Goal: Task Accomplishment & Management: Manage account settings

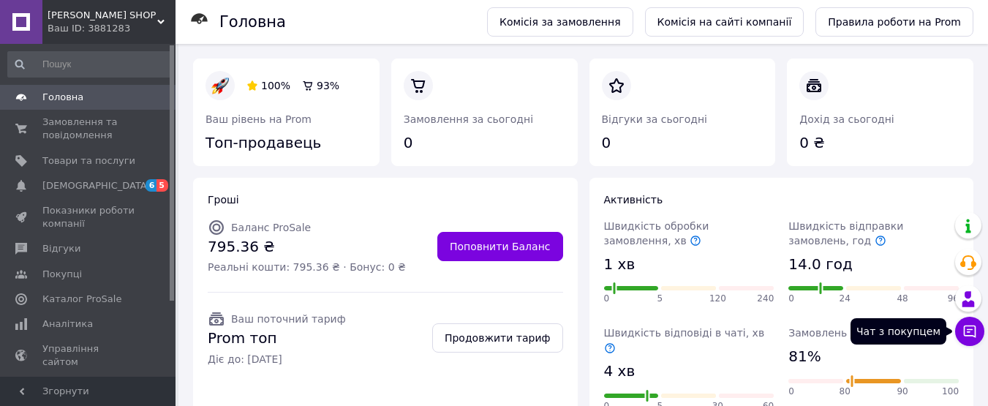
click at [975, 334] on icon at bounding box center [970, 332] width 12 height 12
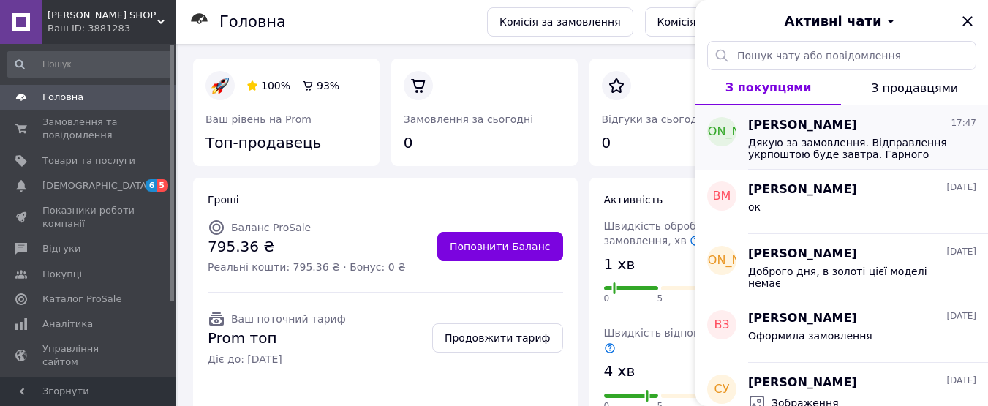
click at [831, 152] on span "Дякую за замовлення. Відправлення укрпоштою буде завтра. Гарного настрою)))" at bounding box center [852, 148] width 208 height 23
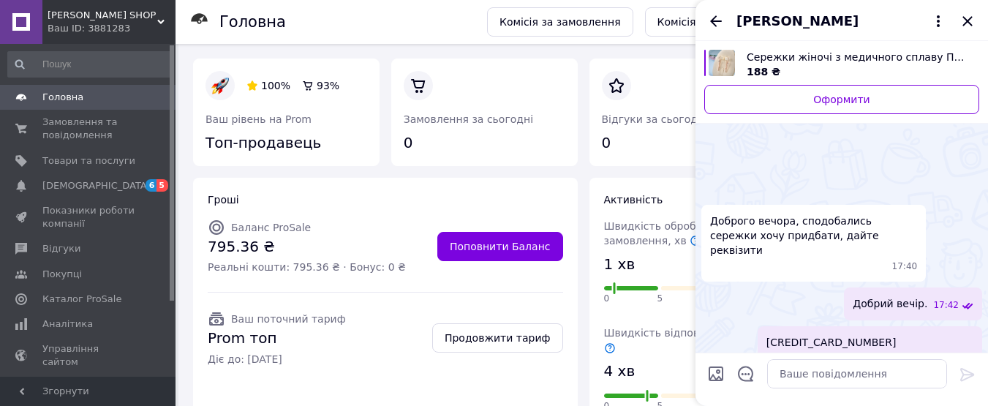
scroll to position [410, 0]
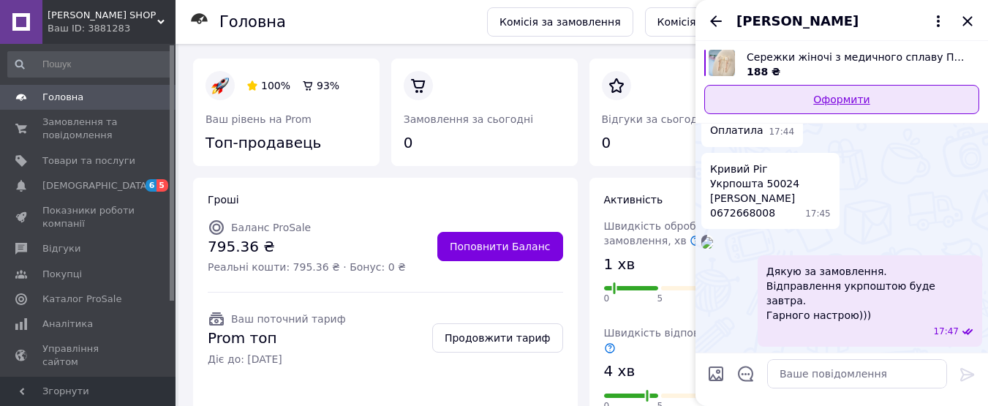
click at [839, 97] on link "Оформити" at bounding box center [842, 99] width 275 height 29
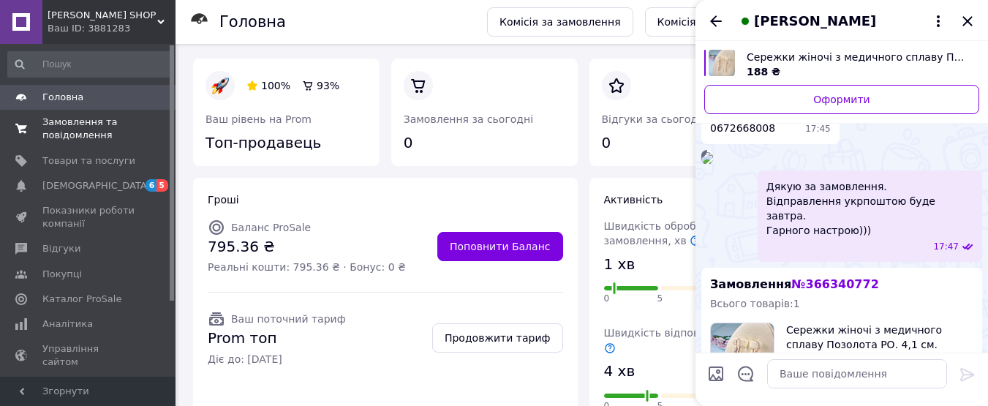
click at [86, 130] on span "Замовлення та повідомлення" at bounding box center [88, 129] width 93 height 26
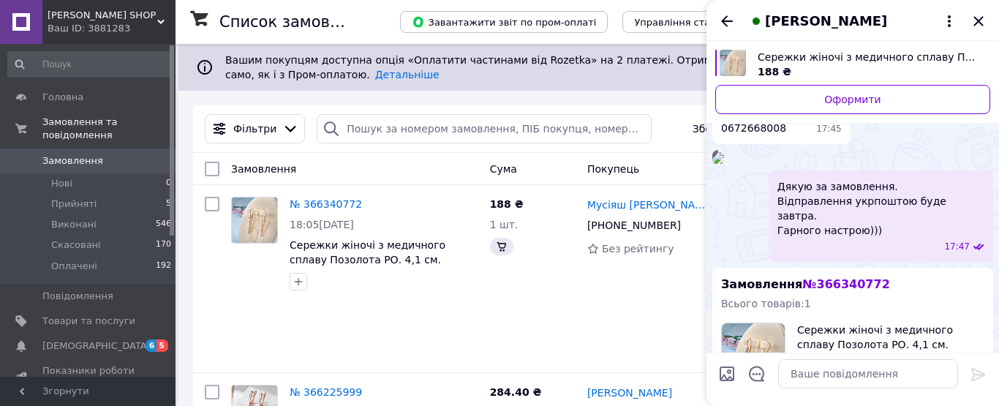
click at [977, 22] on div "Ирина Мусіяш" at bounding box center [853, 20] width 293 height 41
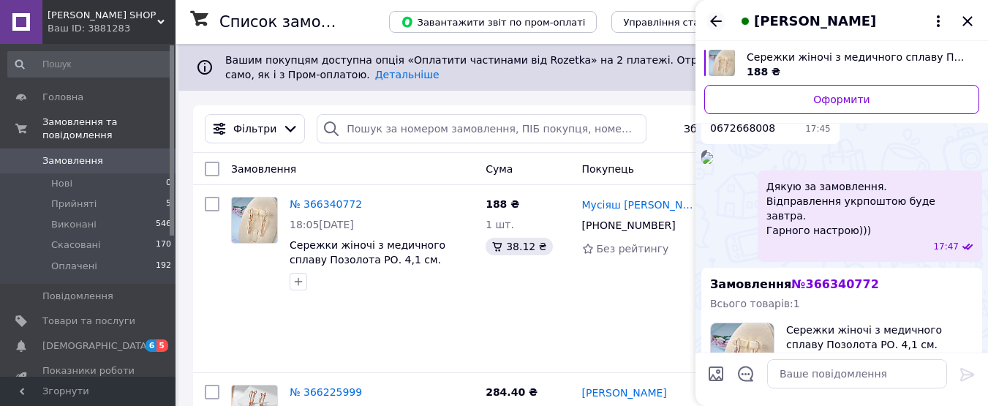
click at [721, 19] on icon "Назад" at bounding box center [717, 21] width 18 height 18
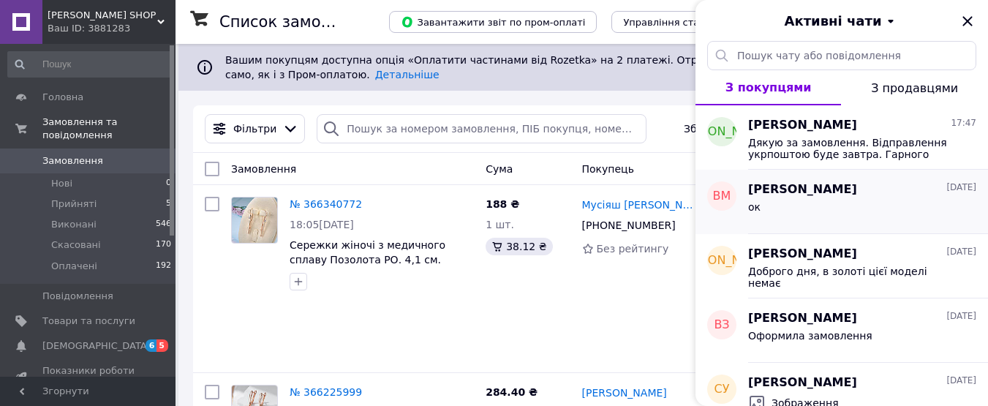
click at [800, 200] on div "ок" at bounding box center [862, 209] width 228 height 23
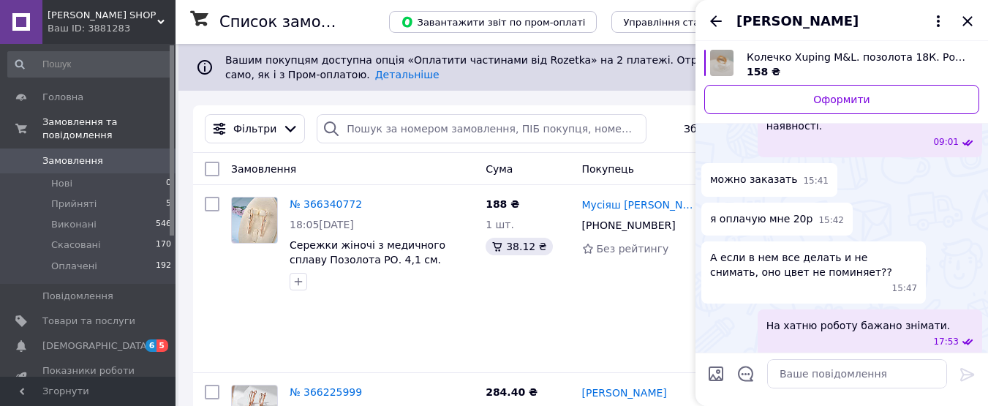
scroll to position [331, 0]
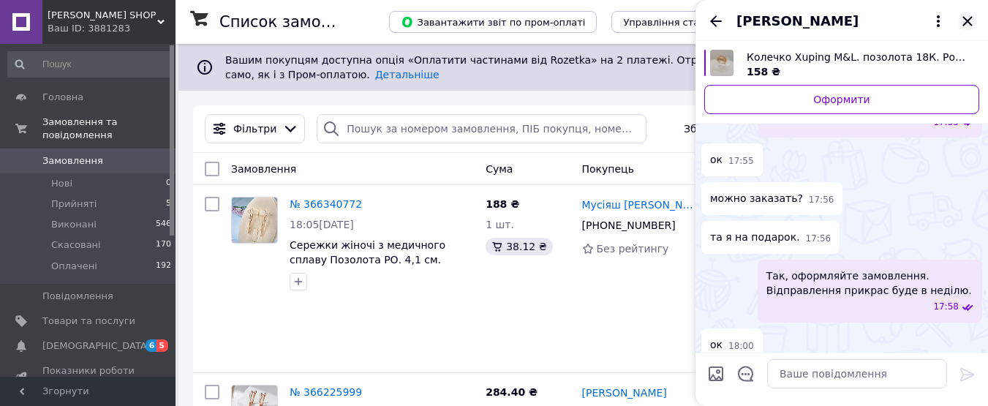
click at [967, 20] on icon "Закрити" at bounding box center [968, 21] width 10 height 10
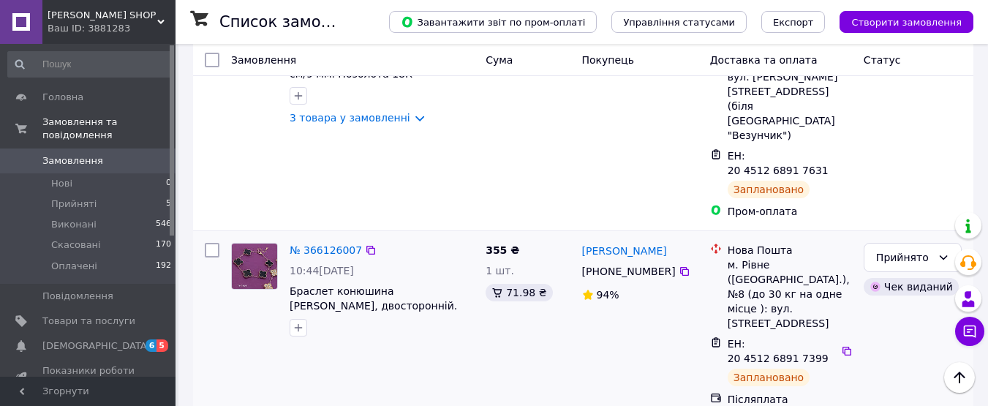
scroll to position [512, 0]
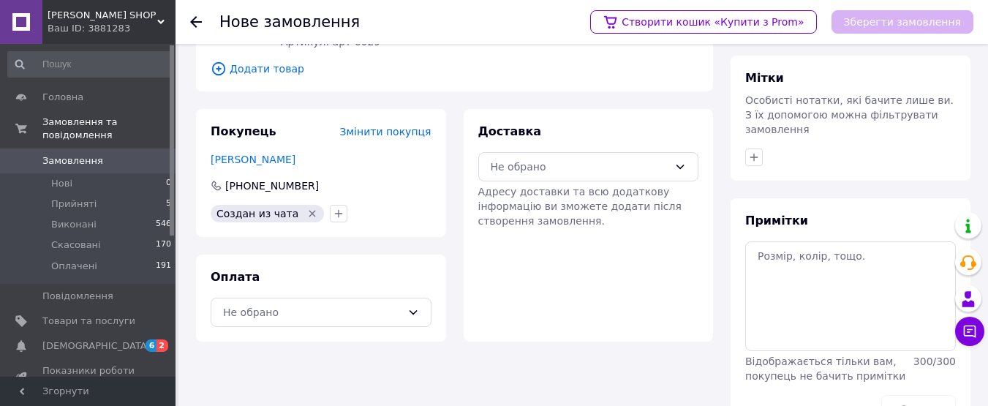
scroll to position [182, 0]
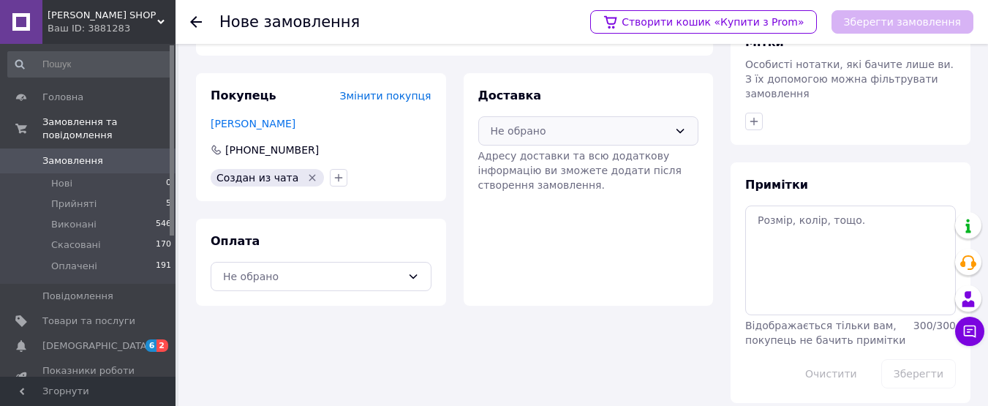
click at [682, 130] on icon at bounding box center [681, 131] width 12 height 12
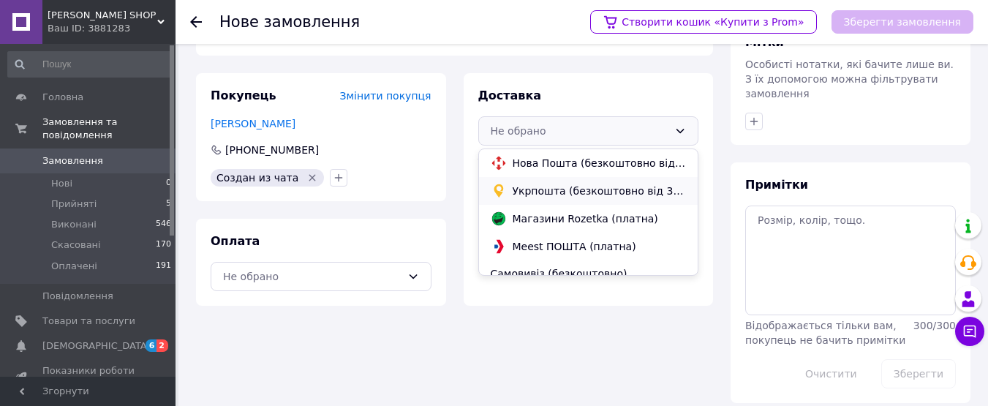
click at [602, 189] on span "Укрпошта (безкоштовно від 3000 ₴)" at bounding box center [600, 191] width 174 height 15
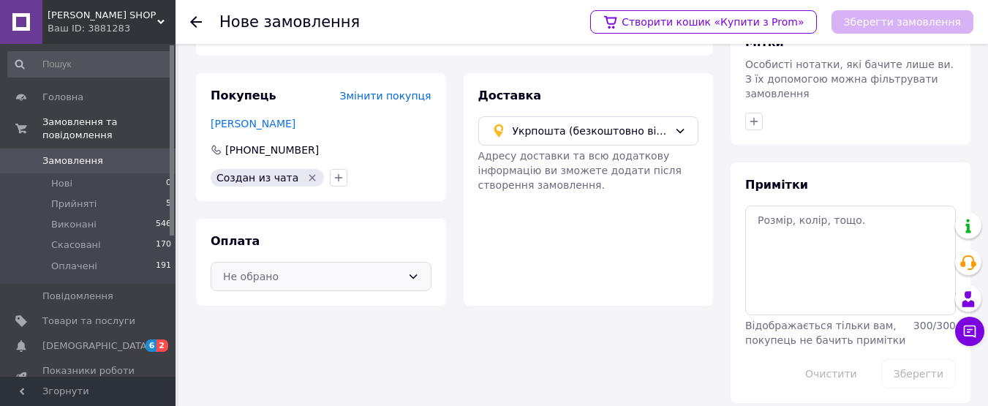
click at [408, 274] on icon at bounding box center [414, 277] width 12 height 12
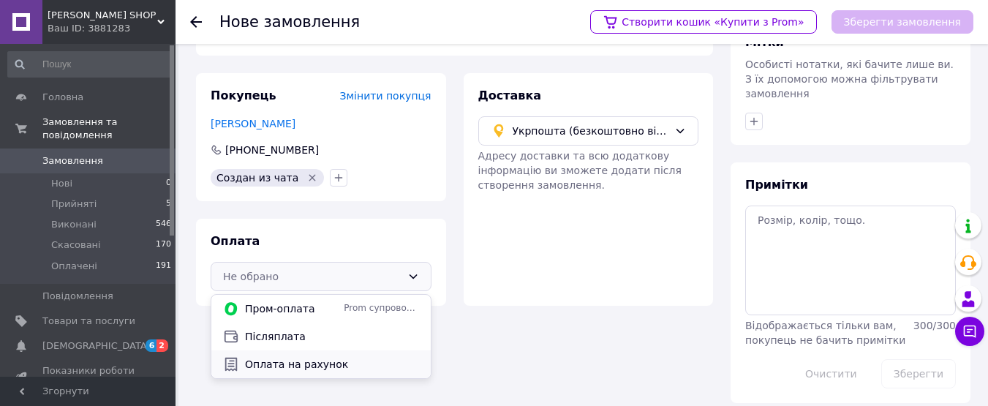
click at [282, 364] on span "Оплата на рахунок" at bounding box center [332, 364] width 174 height 15
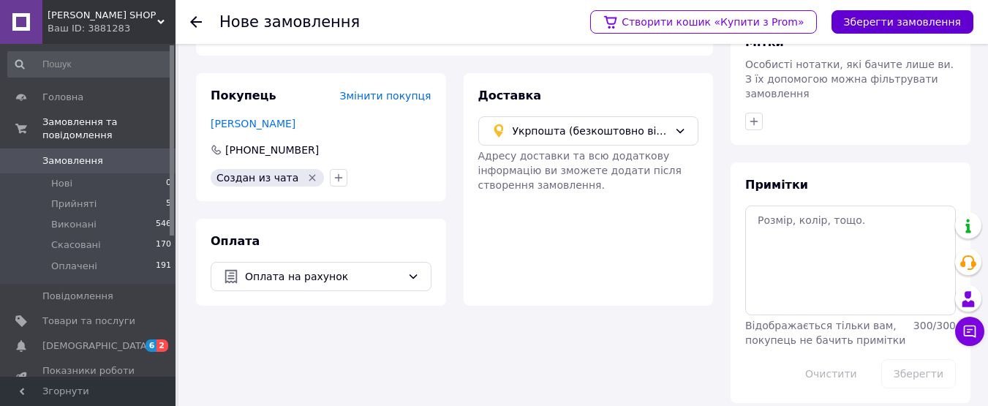
click at [907, 19] on button "Зберегти замовлення" at bounding box center [903, 21] width 142 height 23
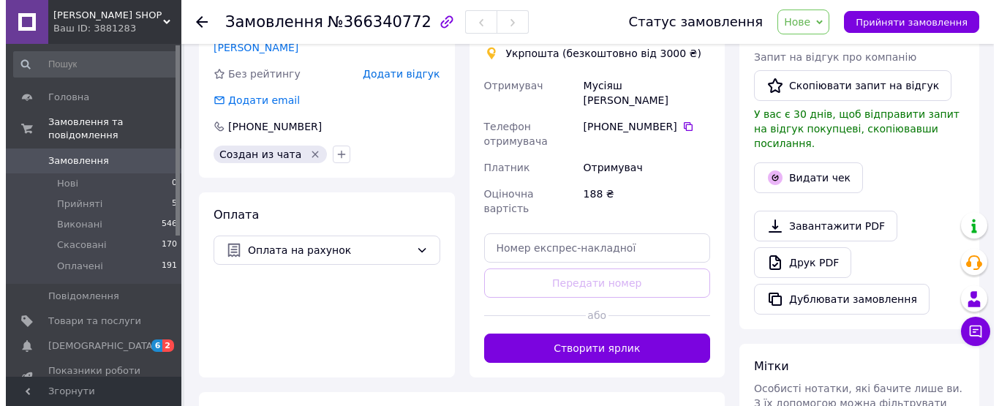
scroll to position [402, 0]
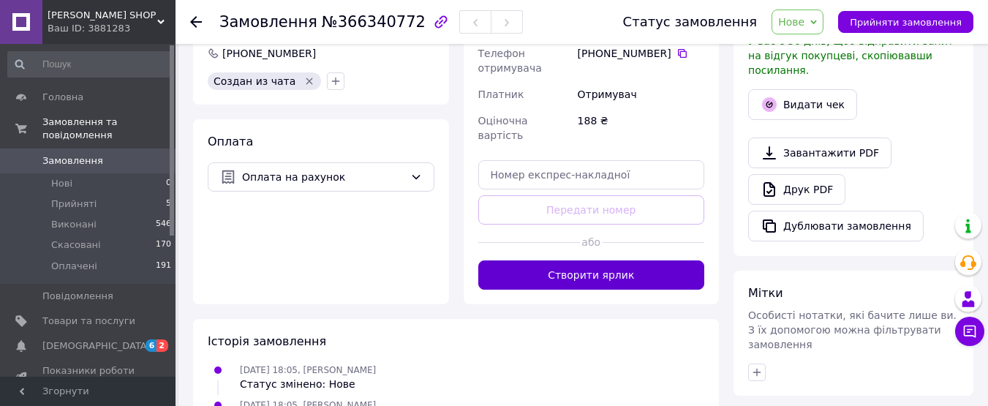
click at [599, 260] on button "Створити ярлик" at bounding box center [592, 274] width 227 height 29
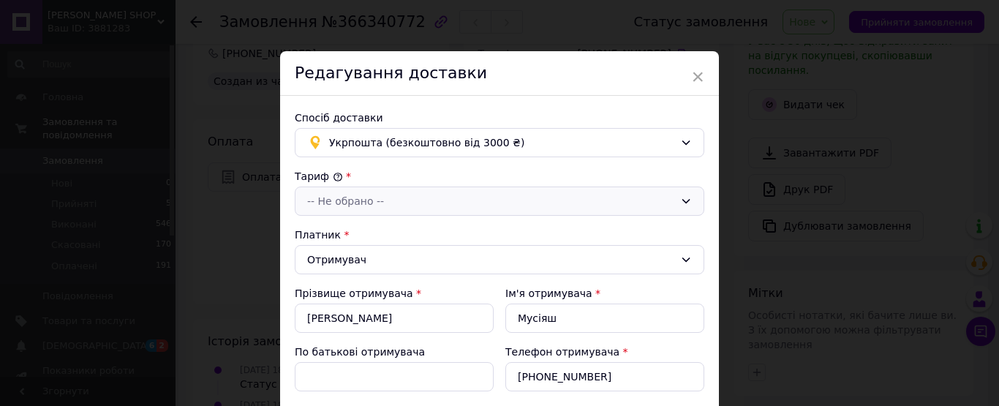
click at [680, 195] on div "-- Не обрано --" at bounding box center [500, 201] width 410 height 29
click at [331, 233] on li "Стандарт" at bounding box center [497, 233] width 408 height 26
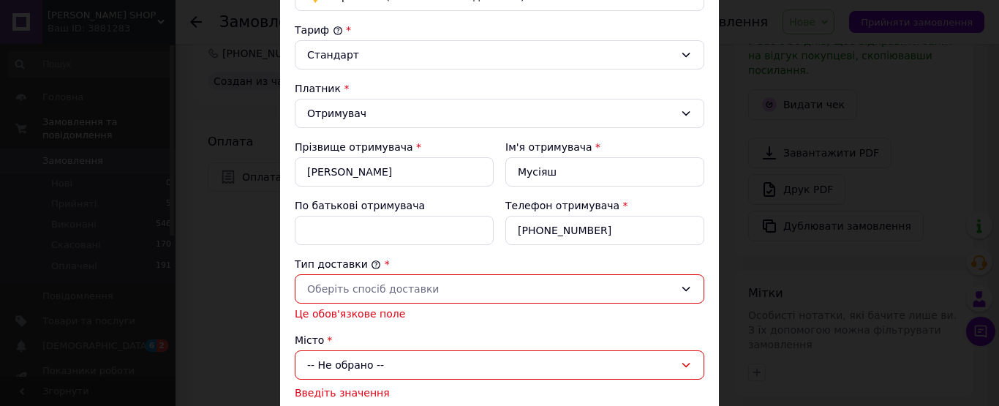
scroll to position [220, 0]
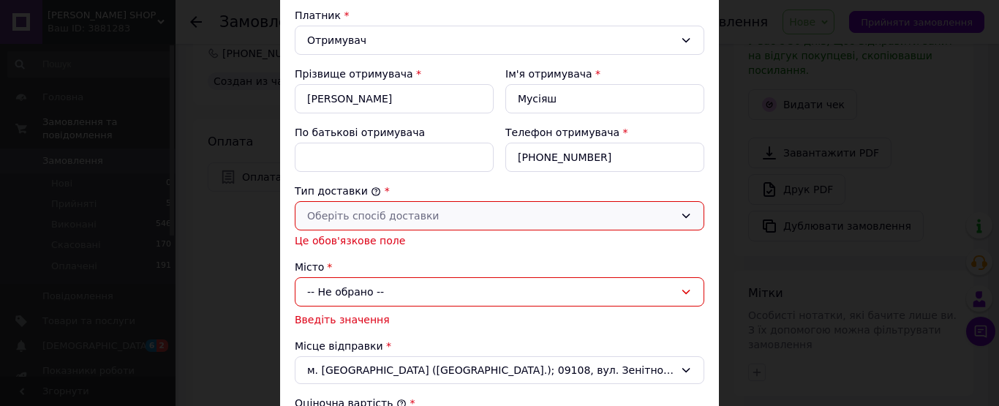
click at [486, 205] on div "Оберіть спосіб доставки" at bounding box center [500, 215] width 410 height 29
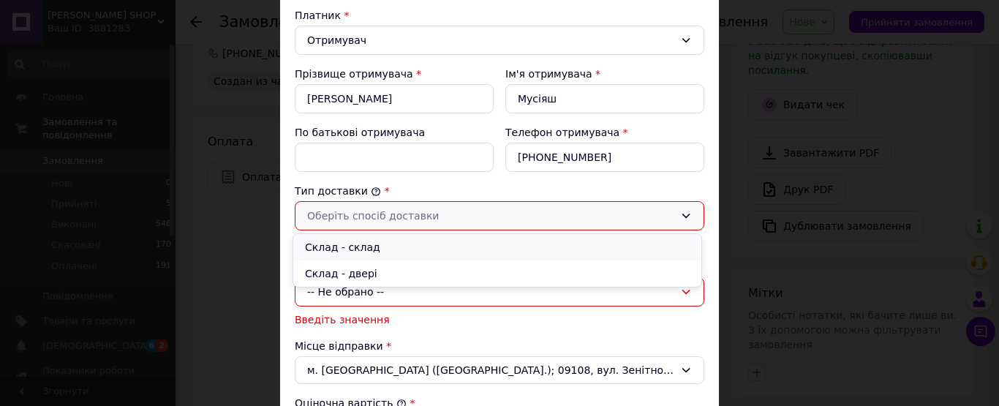
click at [345, 247] on li "Склад - склад" at bounding box center [497, 247] width 408 height 26
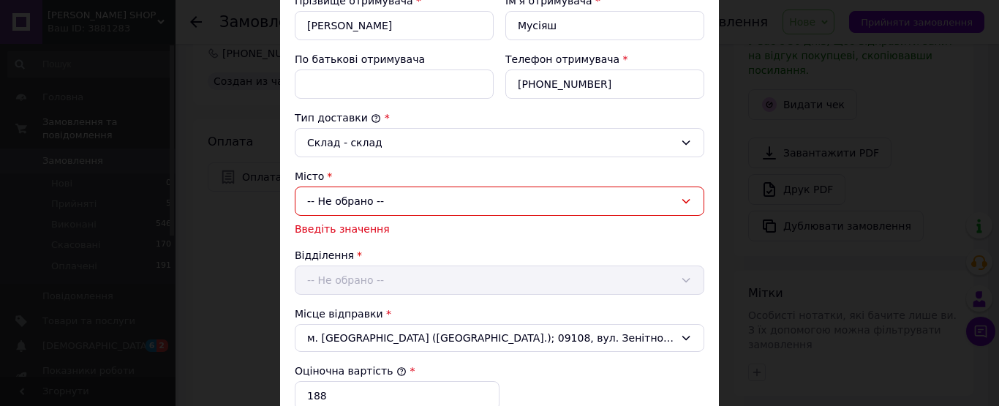
scroll to position [366, 0]
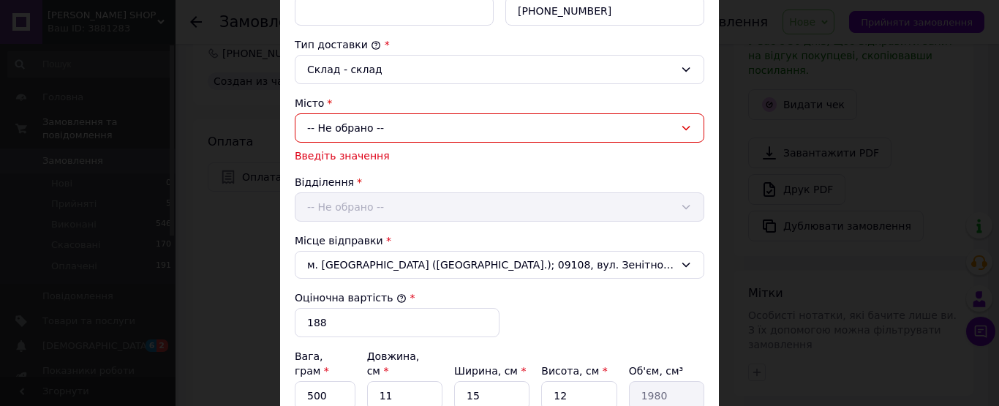
click at [688, 126] on icon at bounding box center [686, 128] width 12 height 12
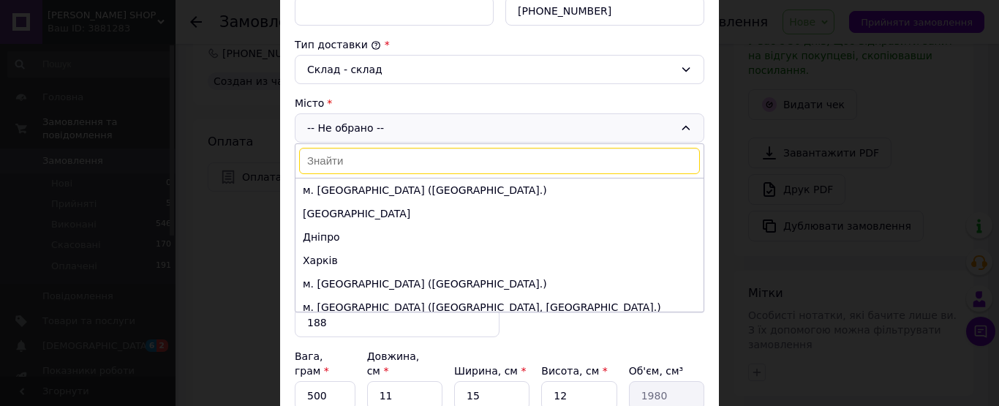
click at [505, 172] on input at bounding box center [499, 161] width 401 height 26
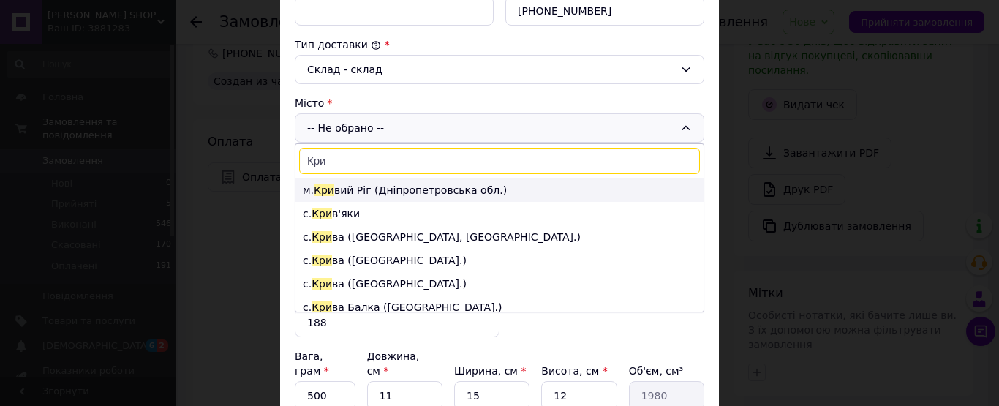
type input "Кри"
click at [358, 187] on li "м. Кри вий Ріг ([GEOGRAPHIC_DATA].)" at bounding box center [500, 190] width 408 height 23
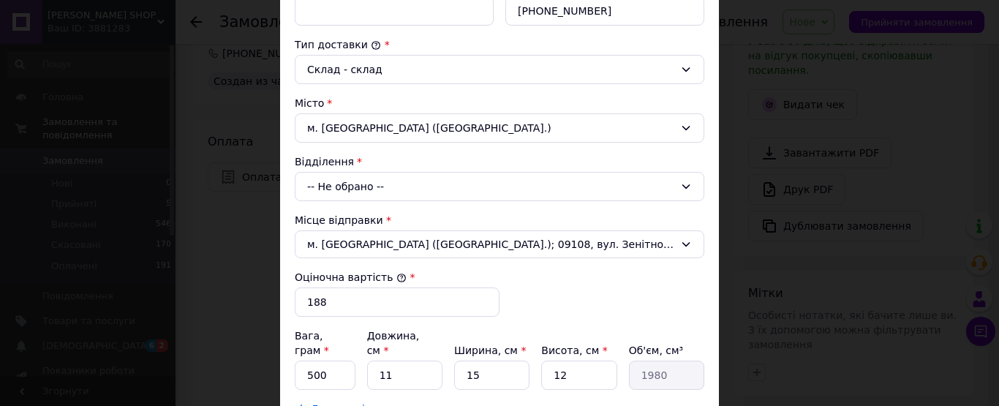
click at [682, 184] on icon at bounding box center [686, 187] width 12 height 12
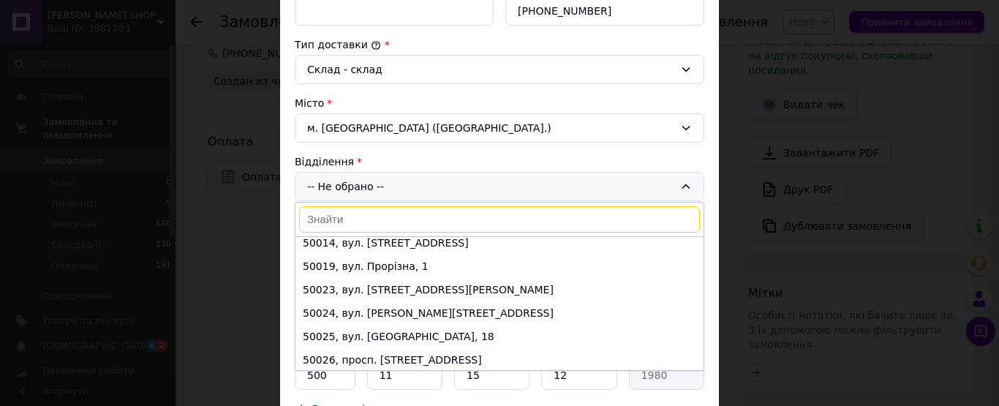
scroll to position [220, 0]
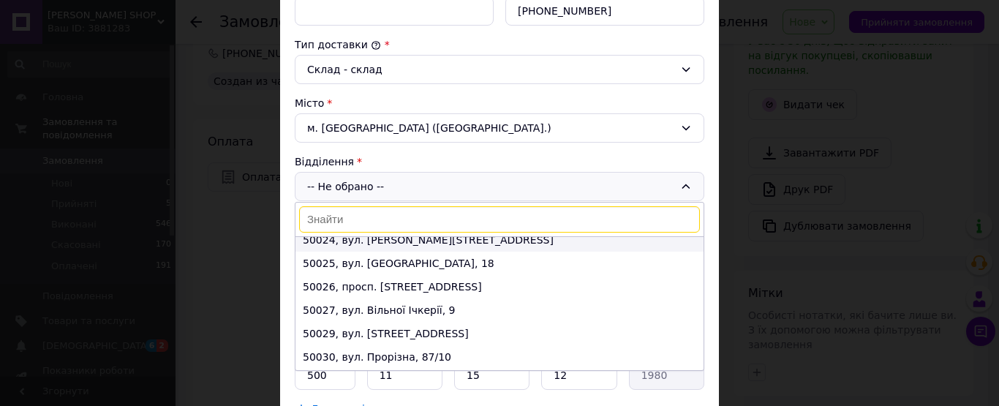
click at [403, 239] on li "50024, вул. [PERSON_NAME][STREET_ADDRESS]" at bounding box center [500, 239] width 408 height 23
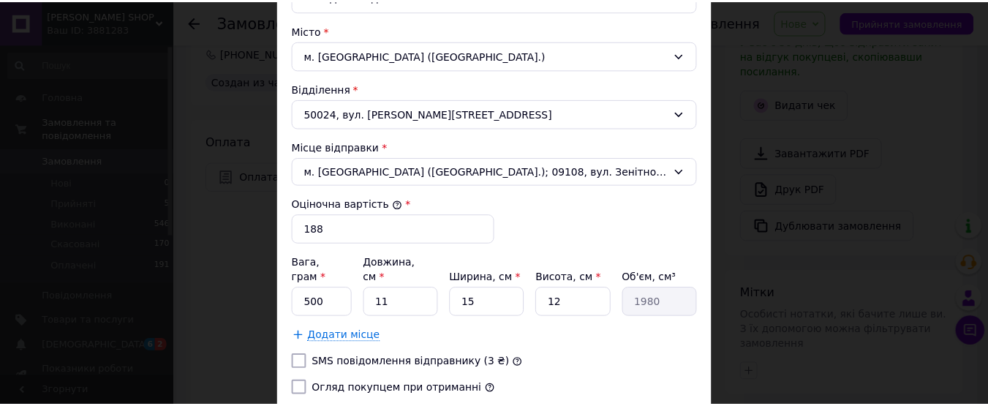
scroll to position [512, 0]
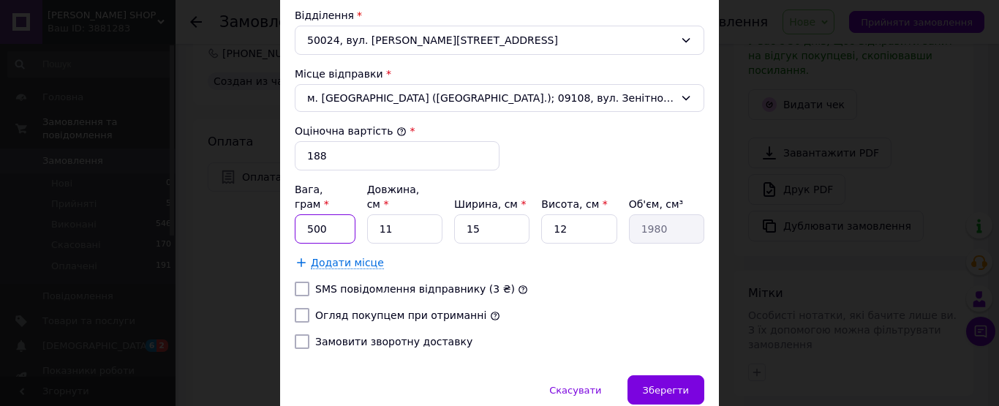
click at [328, 214] on input "500" at bounding box center [325, 228] width 61 height 29
type input "5"
type input "0.035"
click at [572, 214] on input "12" at bounding box center [578, 228] width 75 height 29
type input "1"
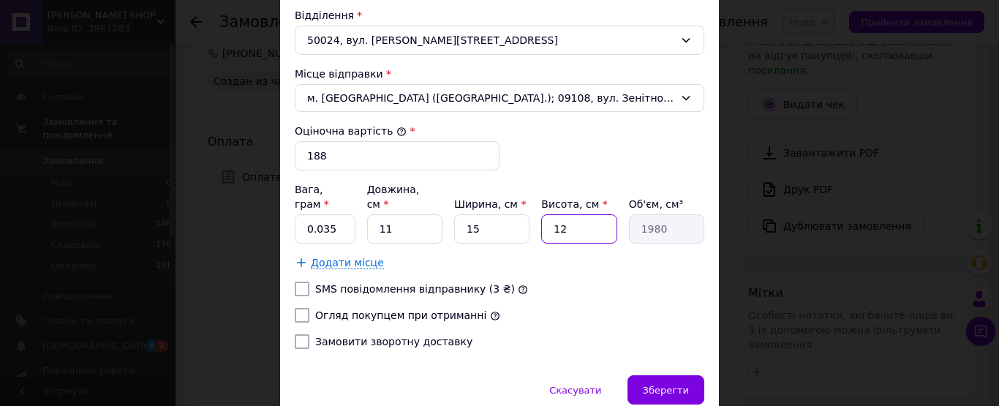
type input "165"
type input "5"
type input "825"
type input "5"
click at [399, 217] on input "11" at bounding box center [404, 228] width 75 height 29
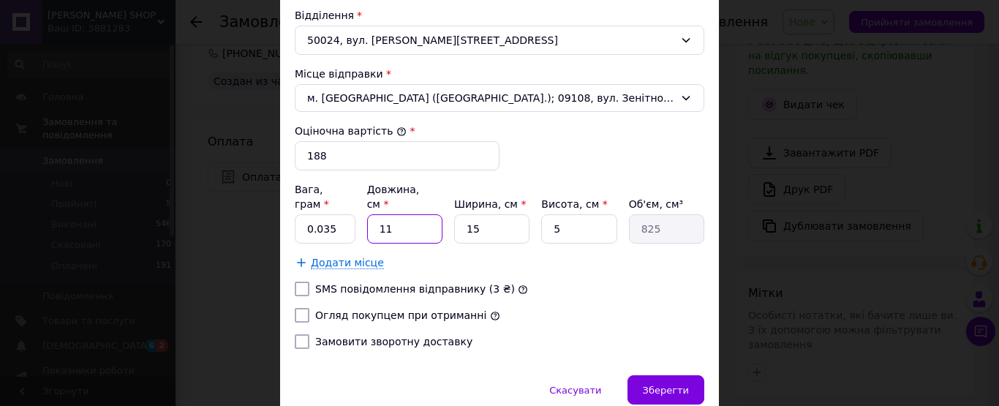
type input "1"
type input "75"
type input "1"
type input "75"
type input "18"
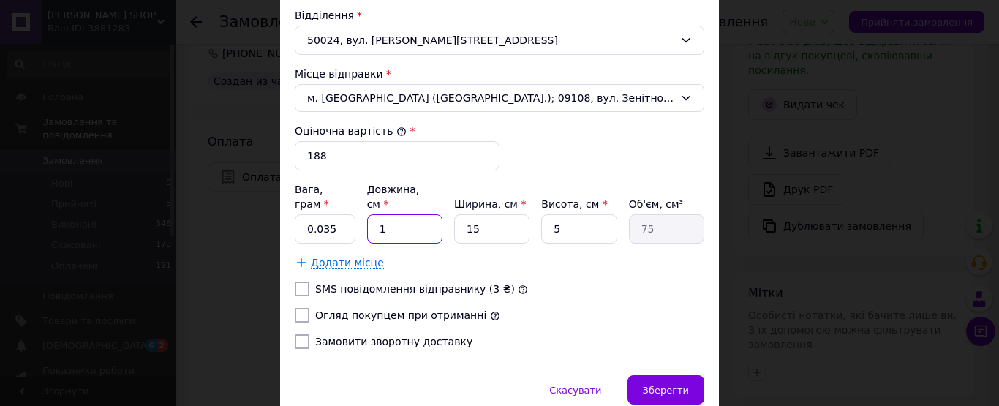
type input "1350"
type input "18"
click at [297, 308] on input "Огляд покупцем при отриманні" at bounding box center [302, 315] width 15 height 15
checkbox input "true"
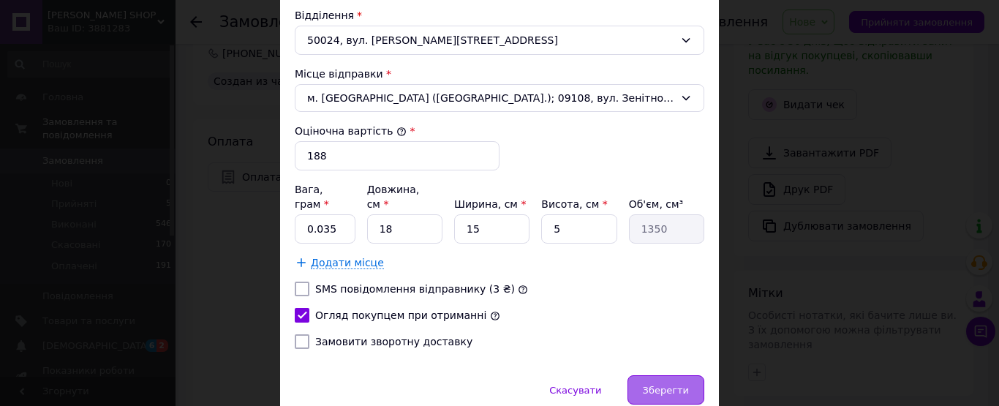
click at [661, 385] on span "Зберегти" at bounding box center [666, 390] width 46 height 11
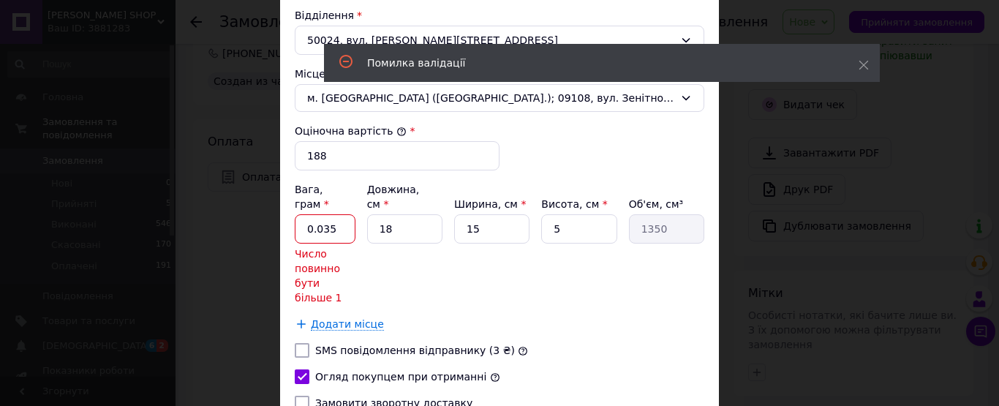
click at [337, 214] on input "0.035" at bounding box center [325, 228] width 61 height 29
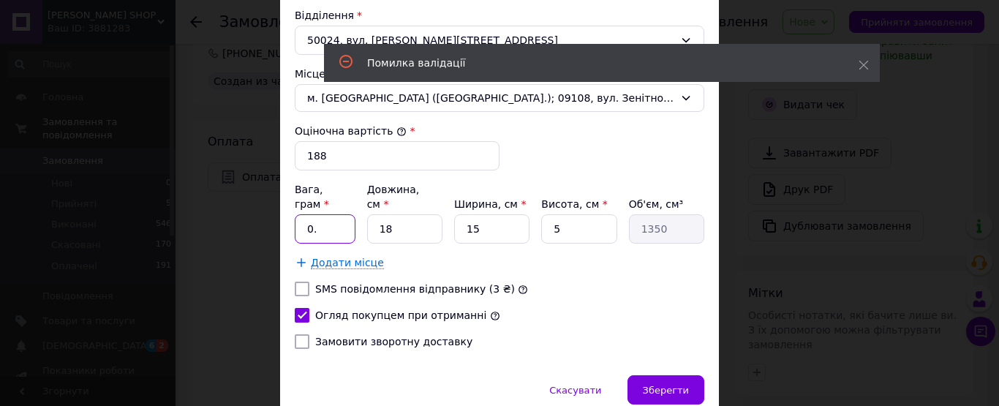
type input "0"
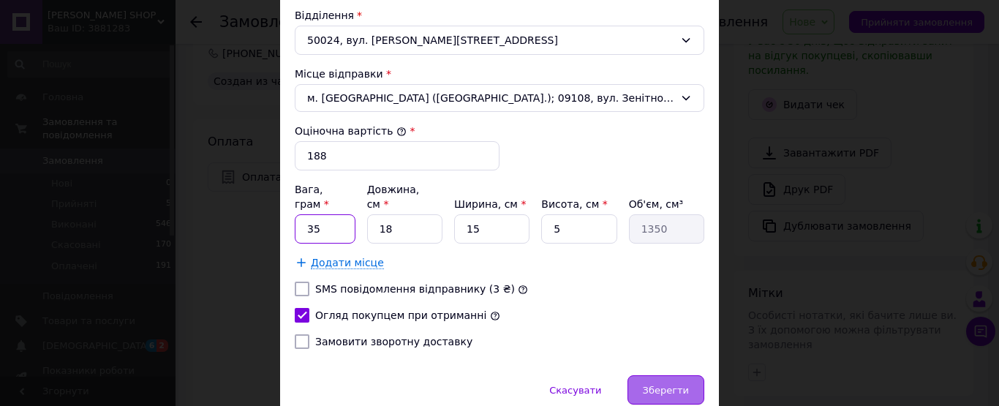
type input "35"
click at [656, 385] on span "Зберегти" at bounding box center [666, 390] width 46 height 11
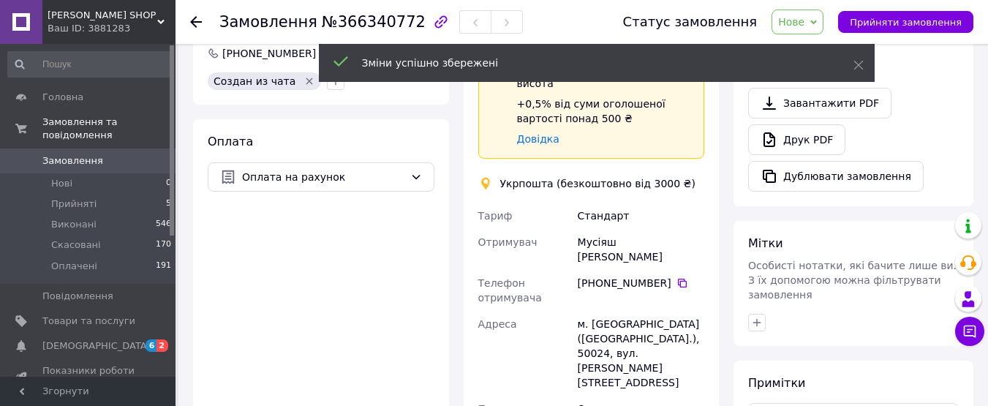
scroll to position [571, 0]
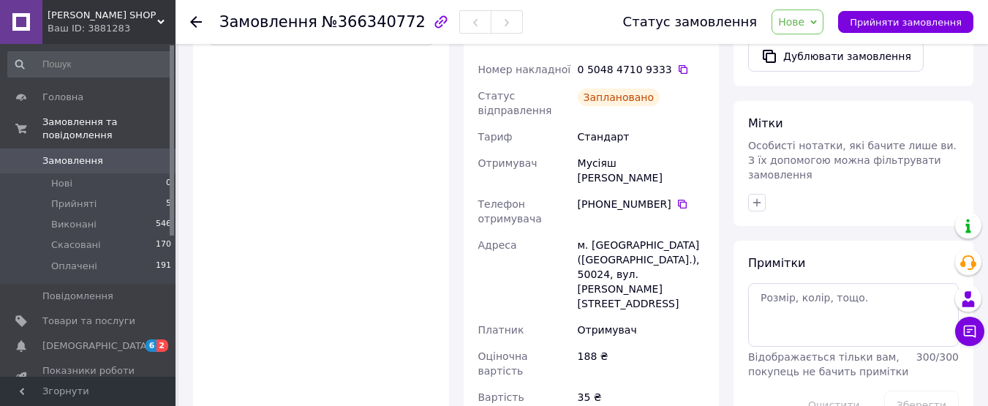
click at [822, 22] on span "Нове" at bounding box center [798, 22] width 52 height 25
click at [816, 53] on li "Прийнято" at bounding box center [806, 51] width 67 height 22
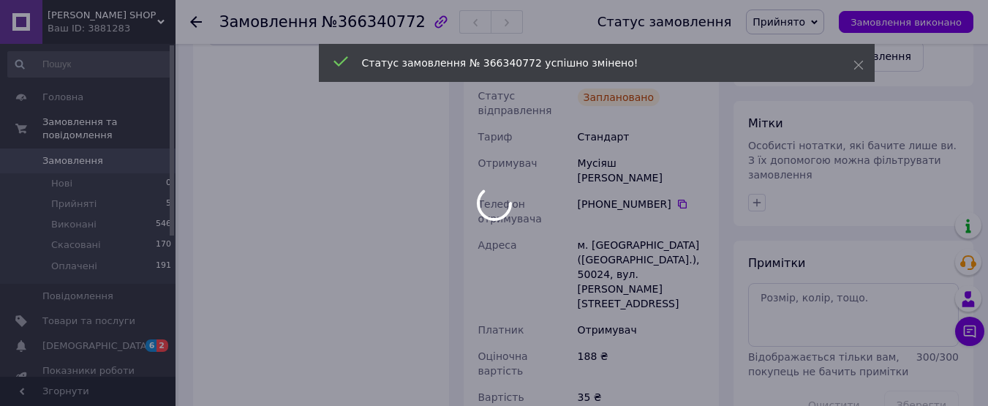
click at [825, 44] on div "Статус замовлення № 366340772 успішно змінено!" at bounding box center [597, 63] width 556 height 38
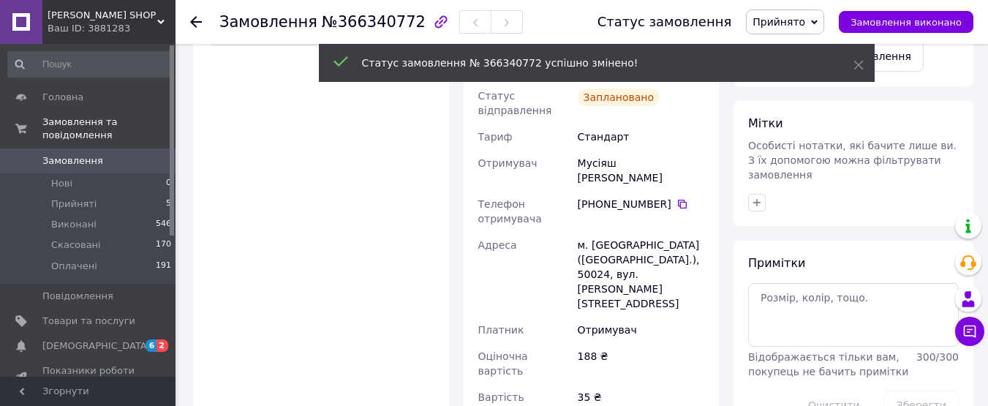
click at [818, 20] on icon at bounding box center [814, 22] width 7 height 7
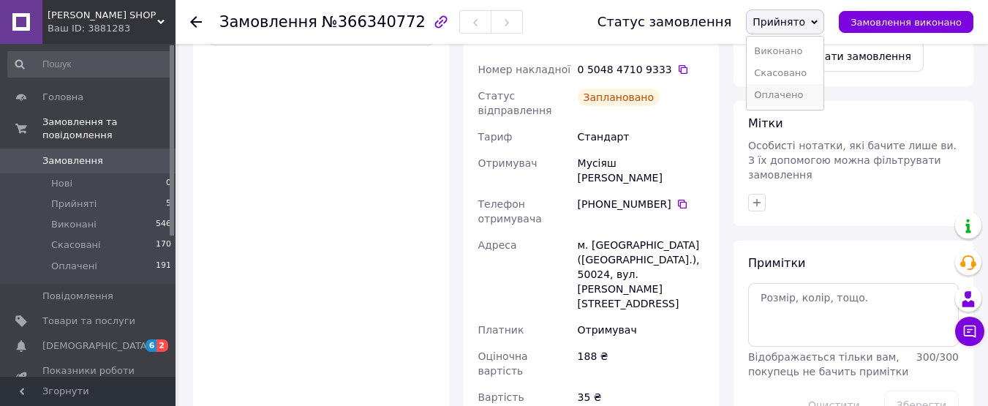
click at [802, 93] on li "Оплачено" at bounding box center [785, 95] width 77 height 22
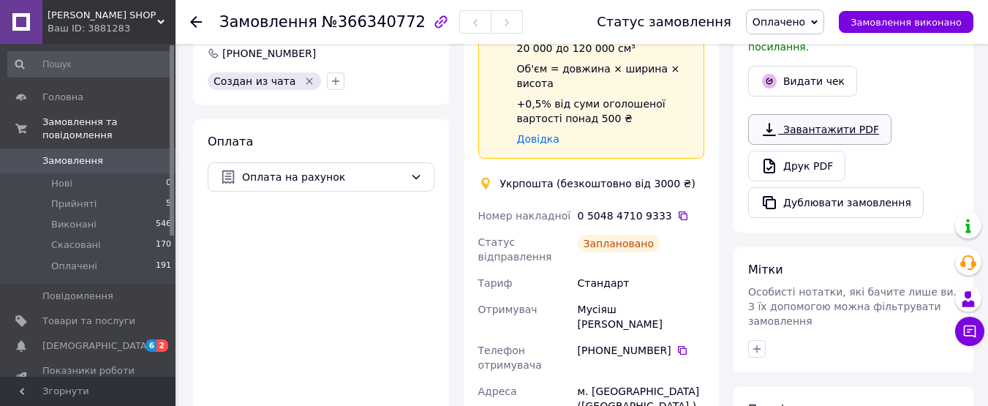
scroll to position [352, 0]
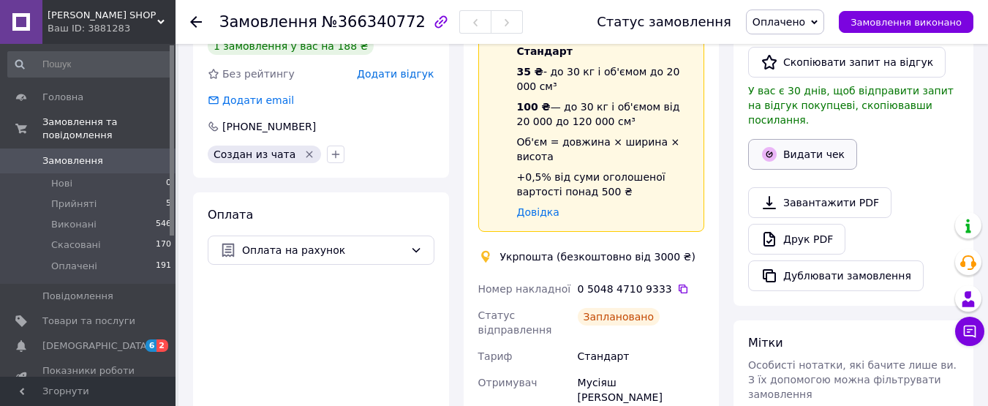
click at [787, 139] on button "Видати чек" at bounding box center [802, 154] width 109 height 31
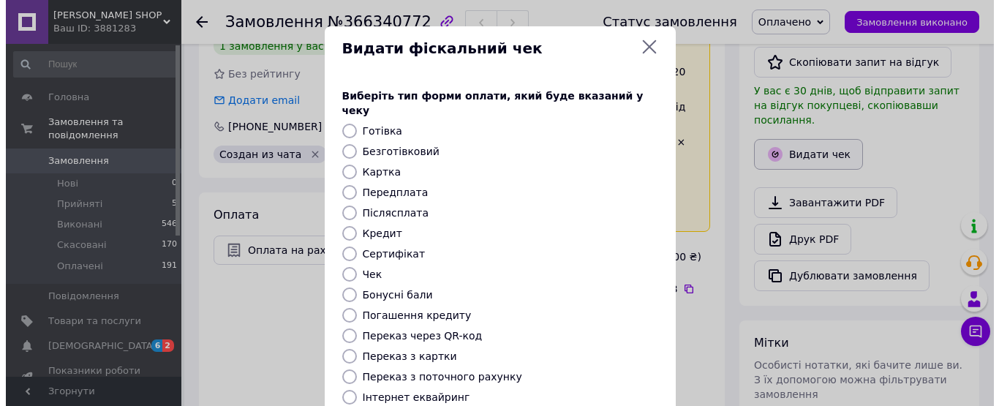
scroll to position [337, 0]
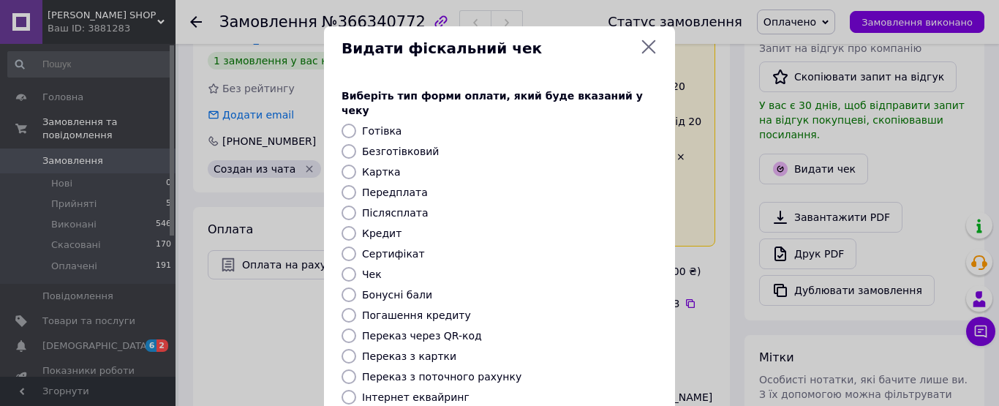
click at [347, 144] on input "Безготівковий" at bounding box center [349, 151] width 15 height 15
radio input "true"
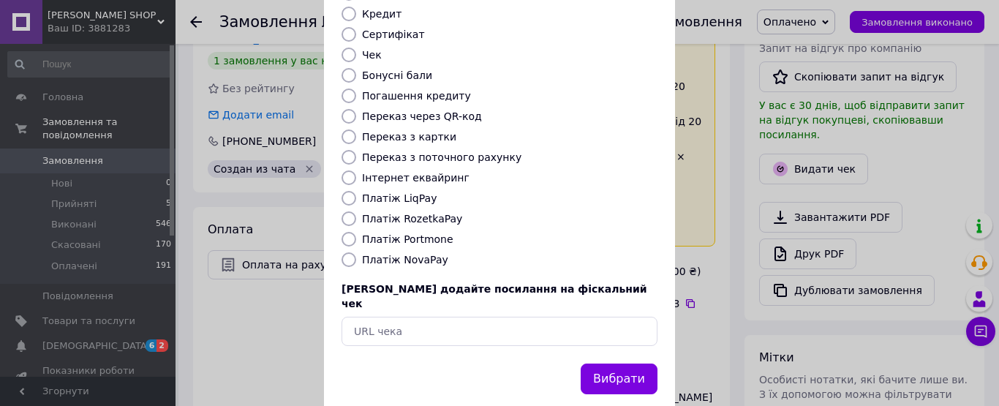
scroll to position [222, 0]
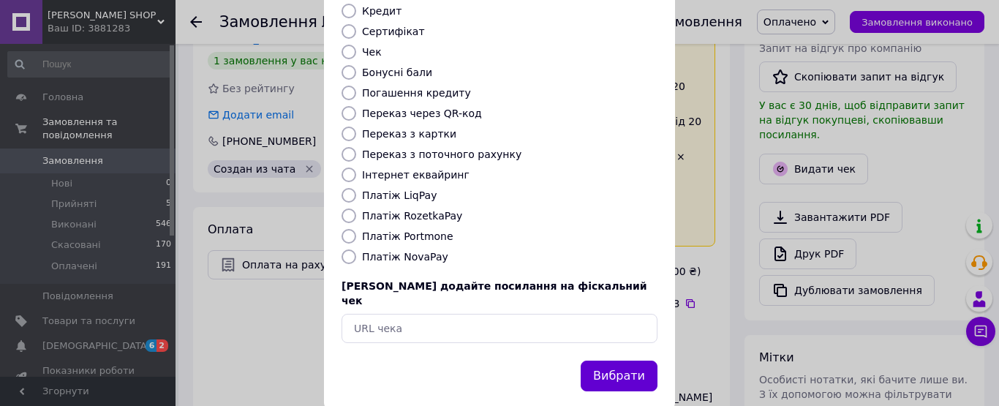
click at [631, 361] on button "Вибрати" at bounding box center [619, 376] width 77 height 31
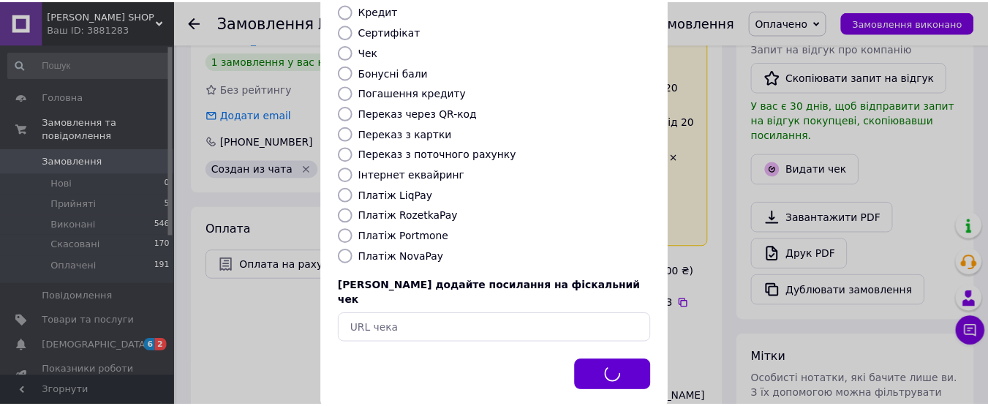
scroll to position [352, 0]
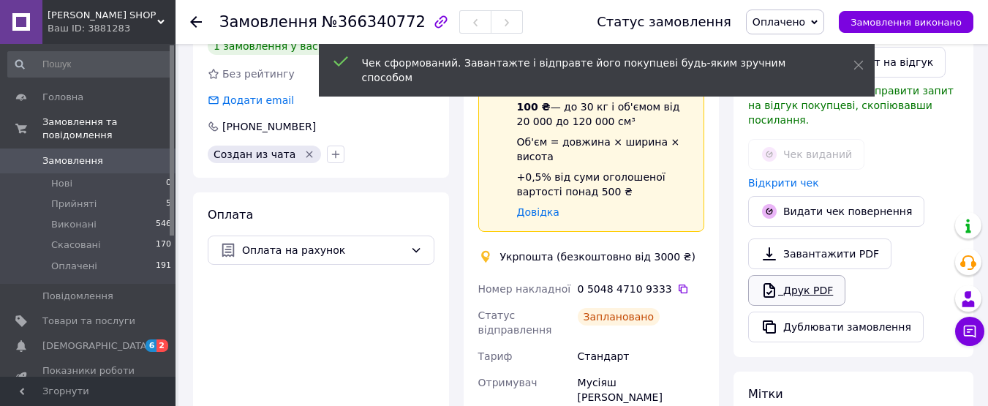
click at [814, 277] on link "Друк PDF" at bounding box center [796, 290] width 97 height 31
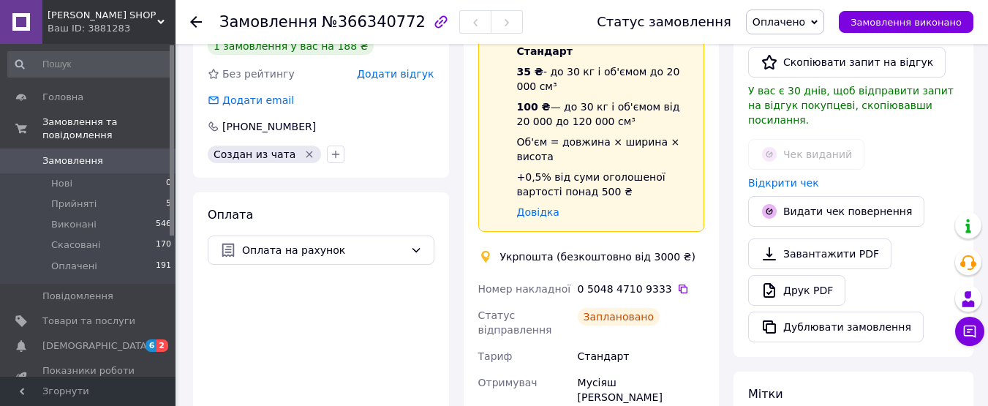
click at [778, 173] on div "Відкрити чек" at bounding box center [854, 183] width 217 height 20
click at [763, 177] on link "Відкрити чек" at bounding box center [783, 183] width 71 height 12
